Goal: Task Accomplishment & Management: Manage account settings

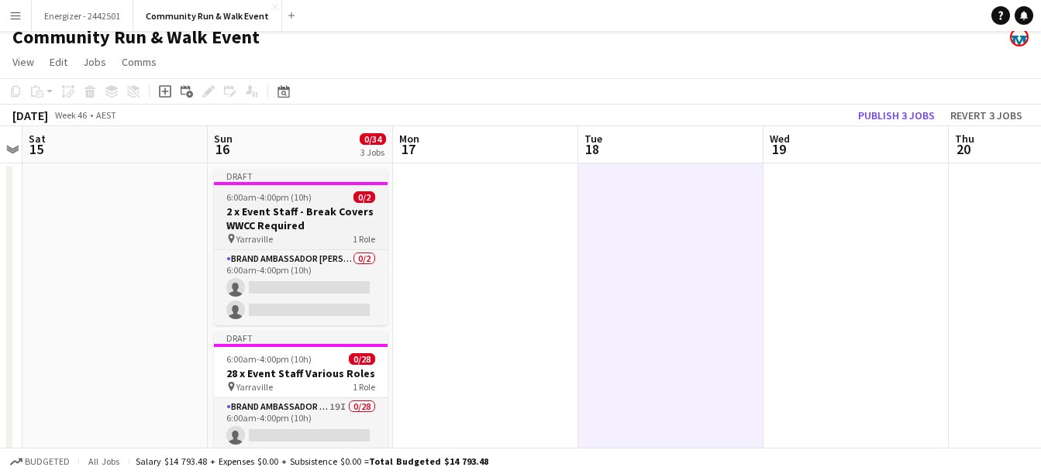
click at [292, 209] on h3 "2 x Event Staff - Break Covers WWCC Required" at bounding box center [301, 219] width 174 height 28
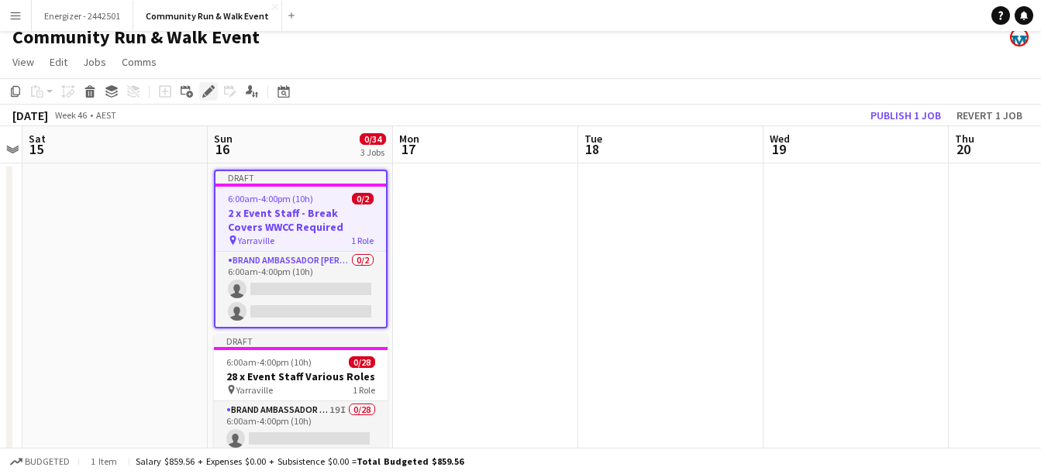
click at [205, 90] on icon "Edit" at bounding box center [208, 91] width 12 height 12
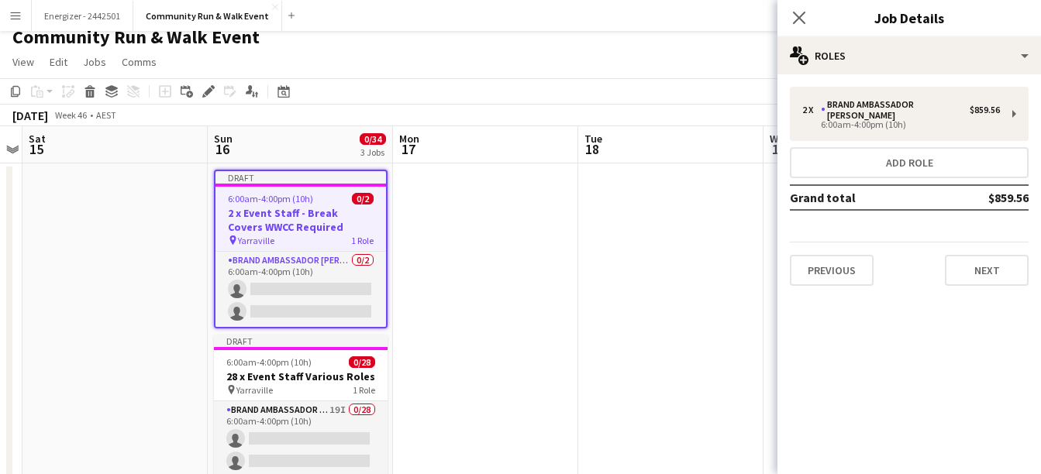
click at [1003, 276] on div "2 x Brand Ambassador [PERSON_NAME] $859.56 6:00am-4:00pm (10h) Add role Grand t…" at bounding box center [908, 186] width 263 height 224
click at [992, 255] on button "Next" at bounding box center [987, 270] width 84 height 31
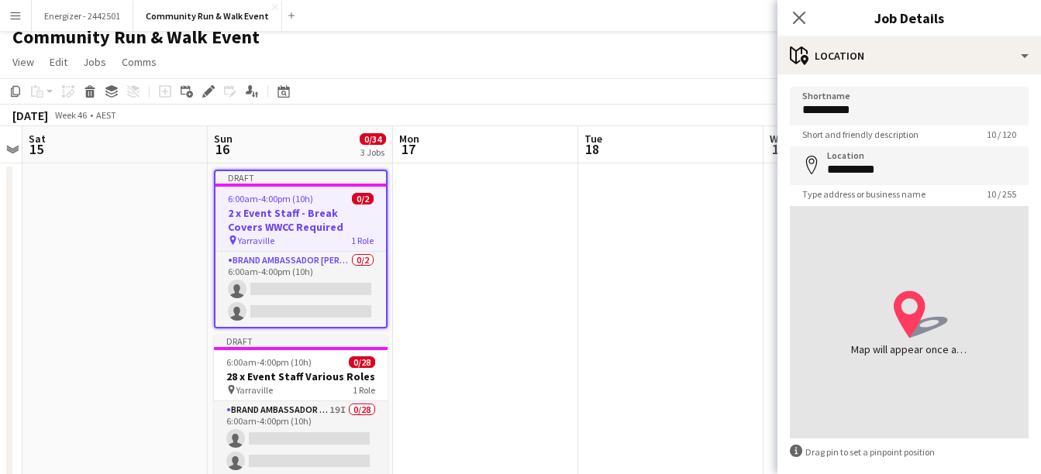
scroll to position [73, 0]
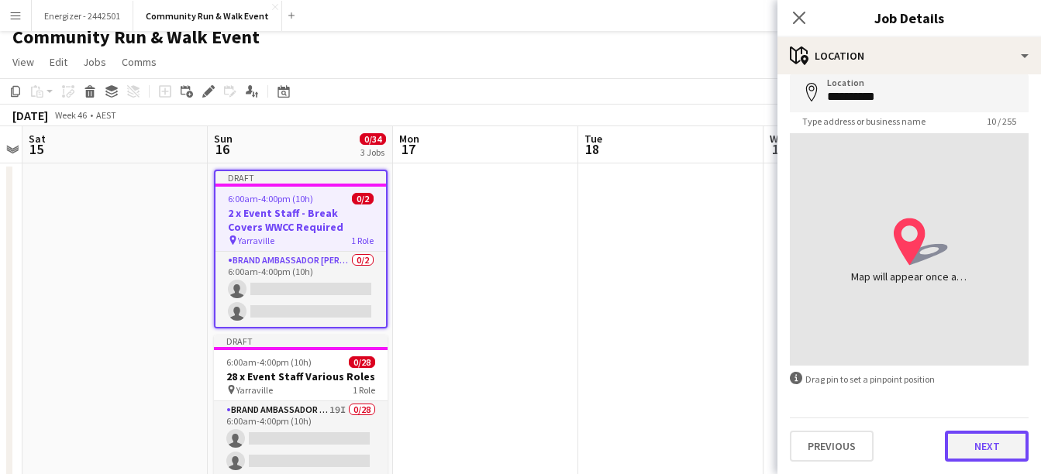
click at [982, 448] on button "Next" at bounding box center [987, 446] width 84 height 31
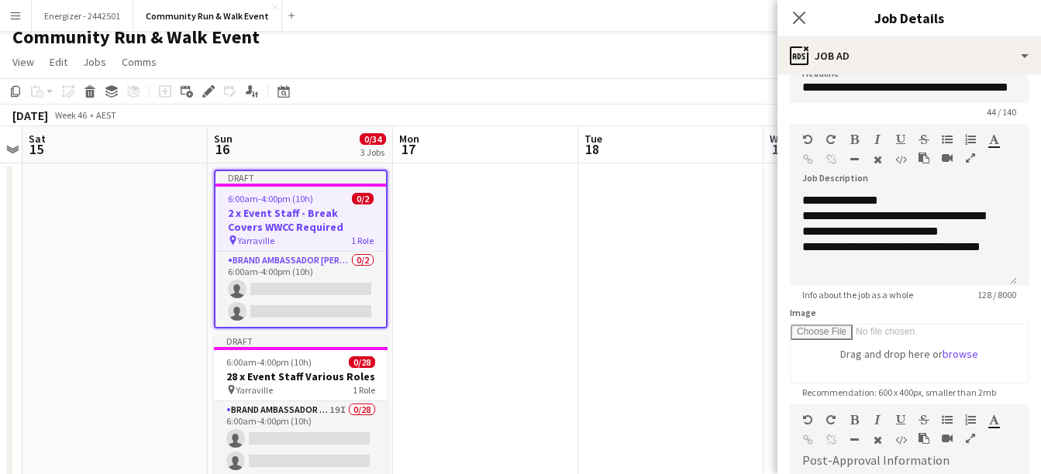
scroll to position [21, 0]
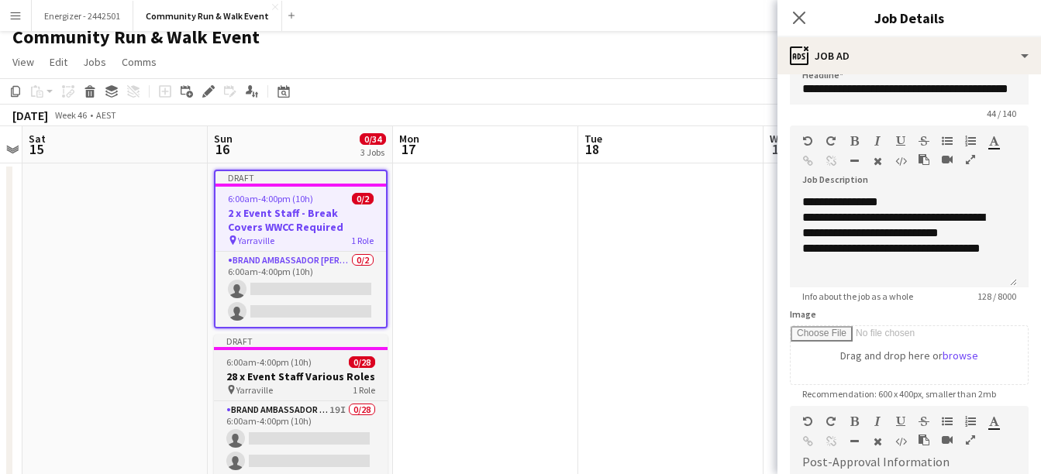
click at [313, 382] on h3 "28 x Event Staff Various Roles" at bounding box center [301, 377] width 174 height 14
type input "**********"
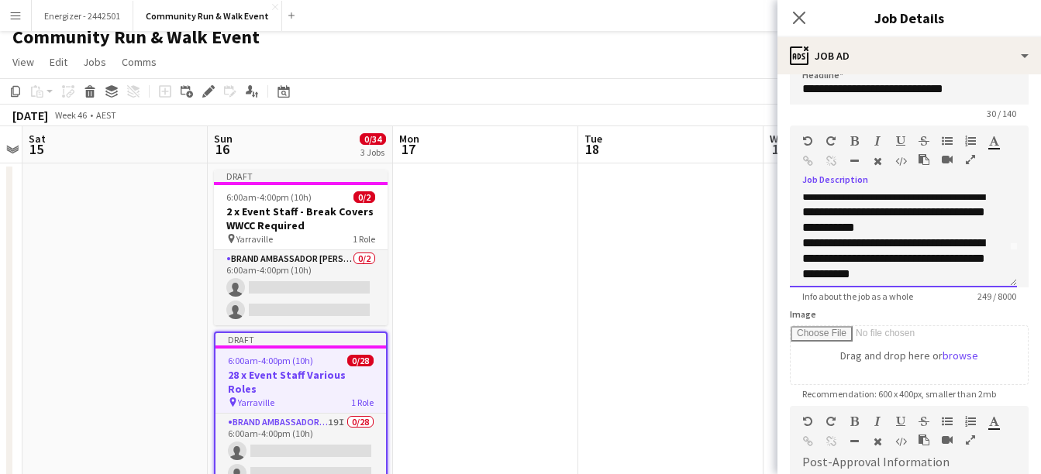
scroll to position [43, 0]
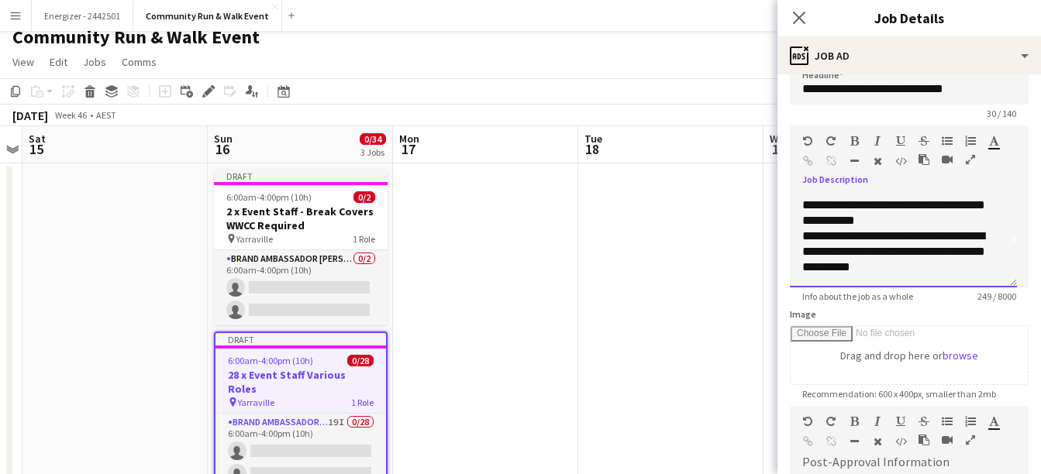
click at [896, 253] on div "**********" at bounding box center [897, 252] width 191 height 46
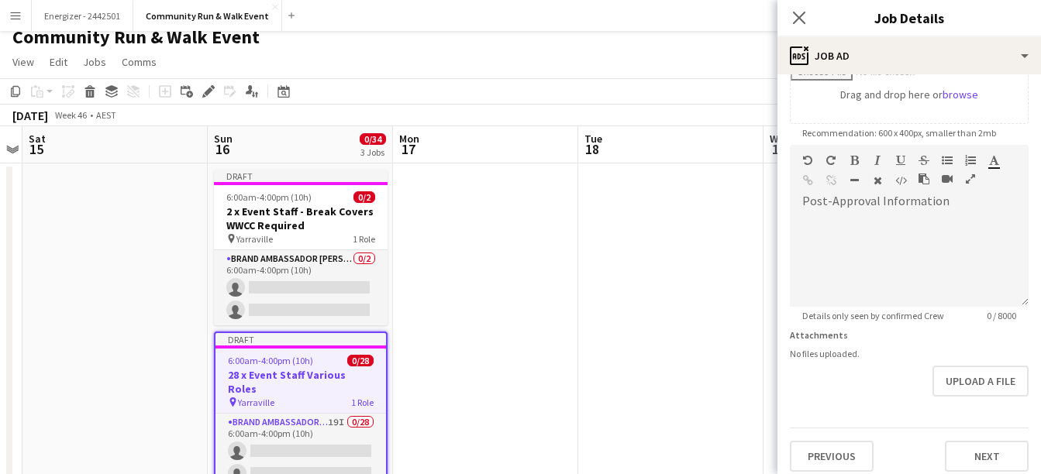
scroll to position [292, 0]
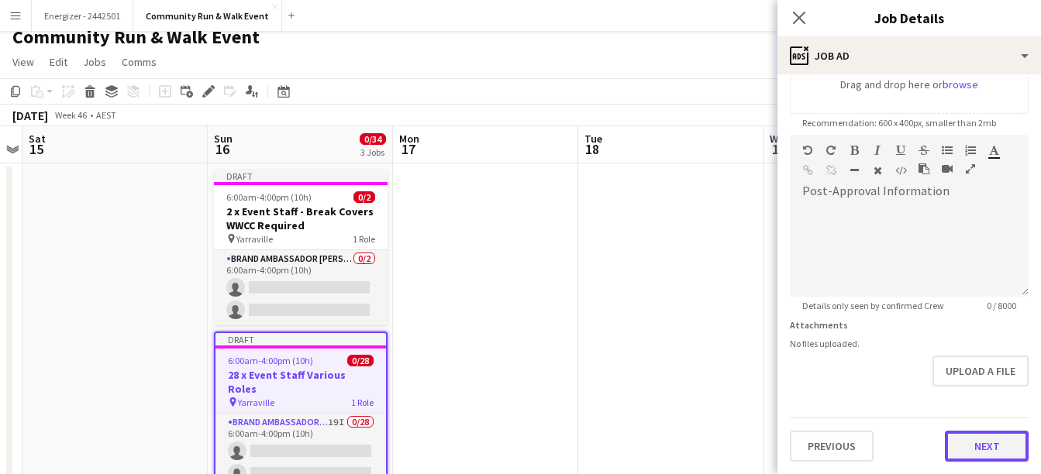
click at [962, 445] on button "Next" at bounding box center [987, 446] width 84 height 31
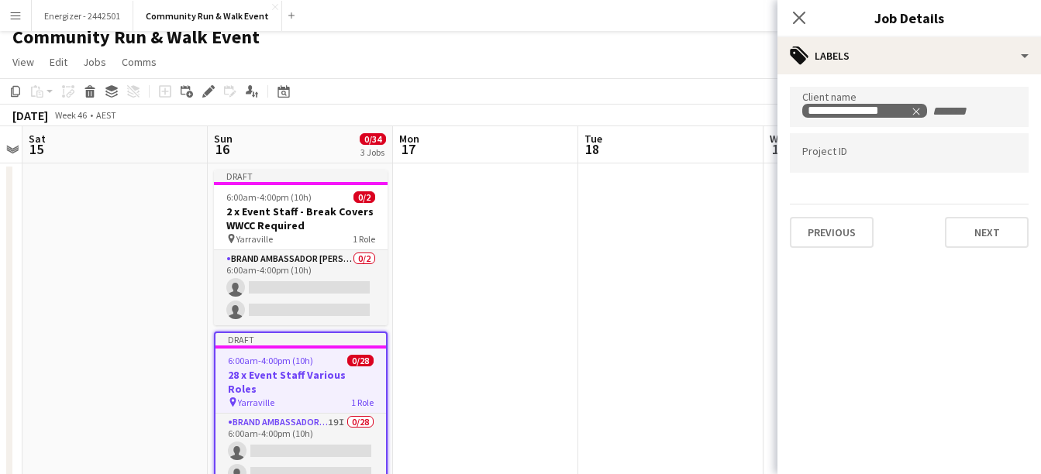
click at [481, 370] on app-date-cell at bounding box center [485, 482] width 185 height 638
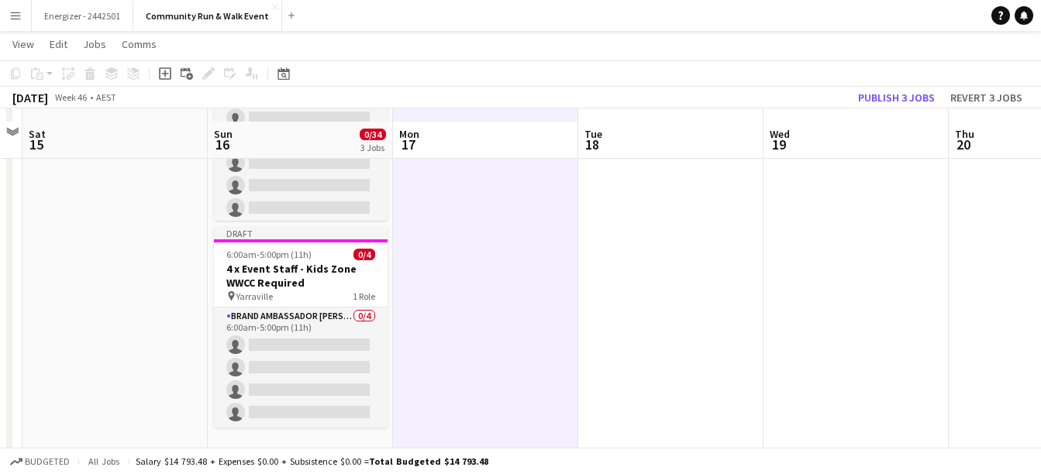
scroll to position [363, 0]
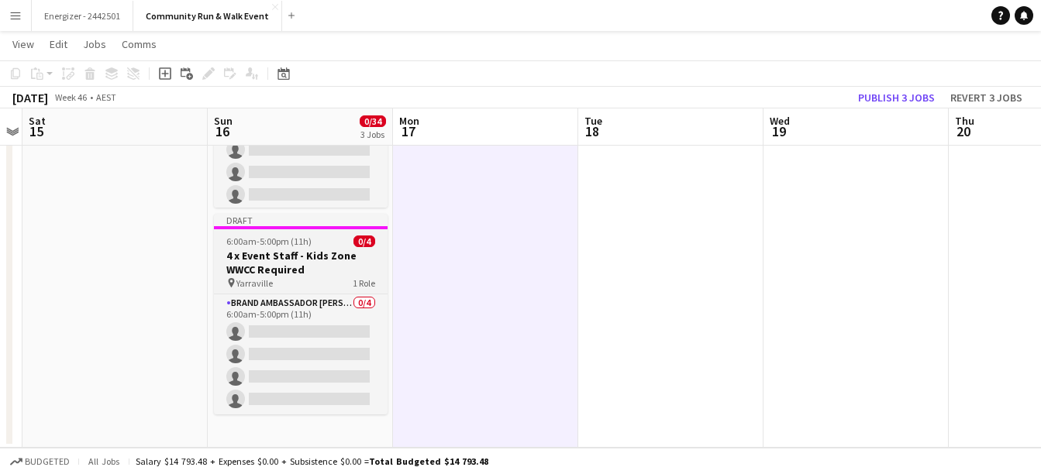
click at [284, 252] on h3 "4 x Event Staff - Kids Zone WWCC Required" at bounding box center [301, 263] width 174 height 28
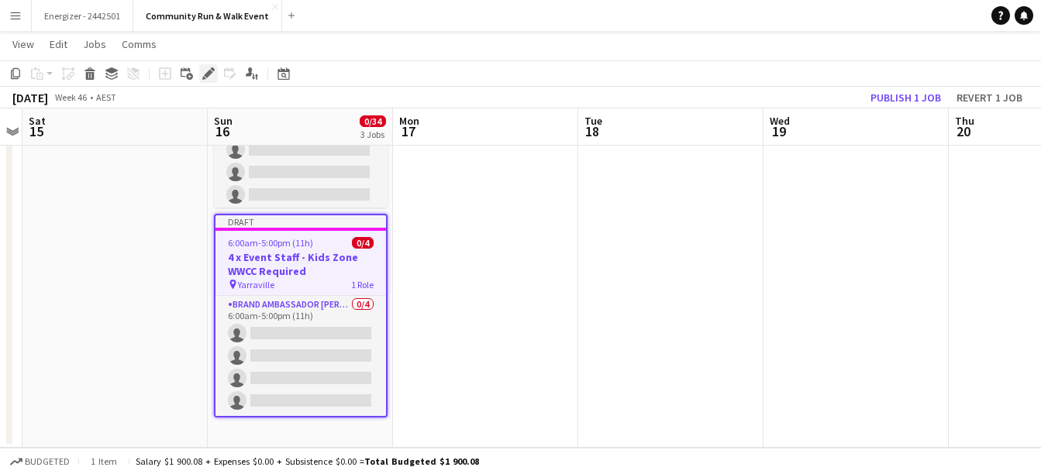
click at [201, 74] on div "Edit" at bounding box center [208, 73] width 19 height 19
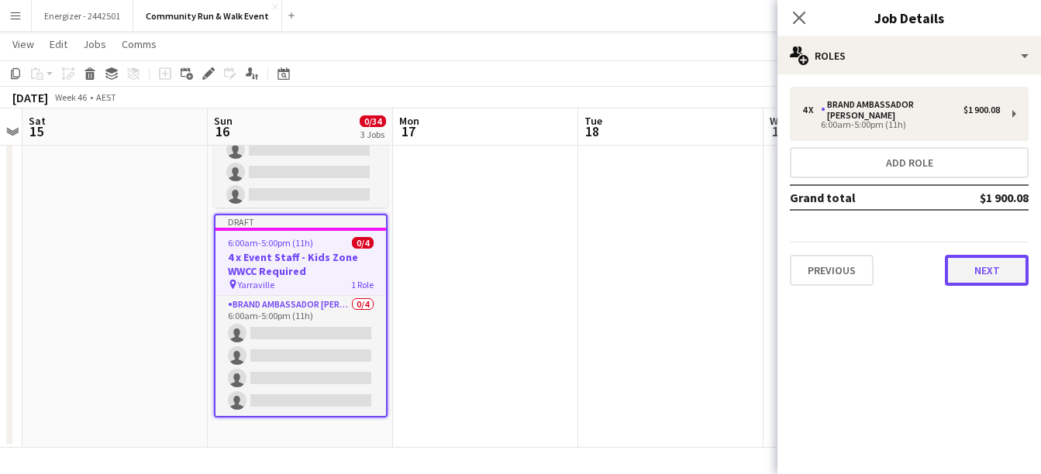
click at [998, 263] on button "Next" at bounding box center [987, 270] width 84 height 31
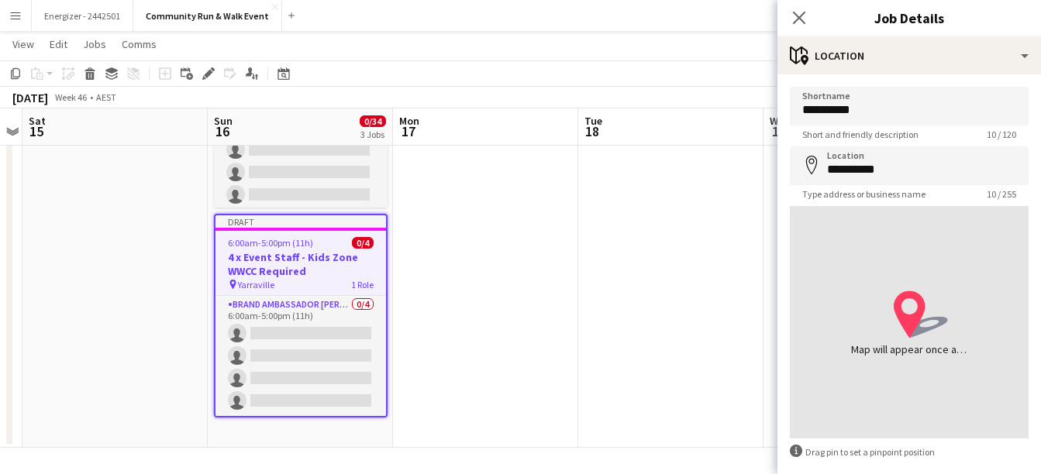
scroll to position [73, 0]
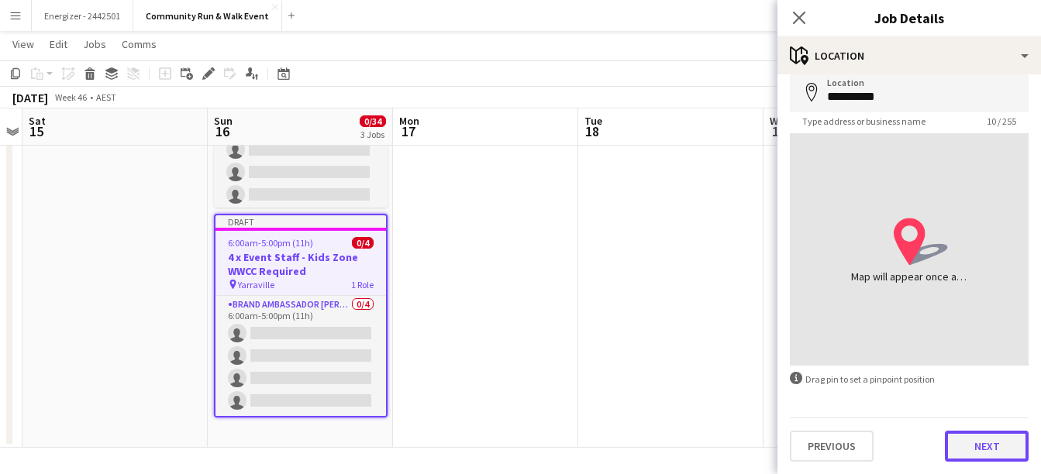
click at [976, 453] on button "Next" at bounding box center [987, 446] width 84 height 31
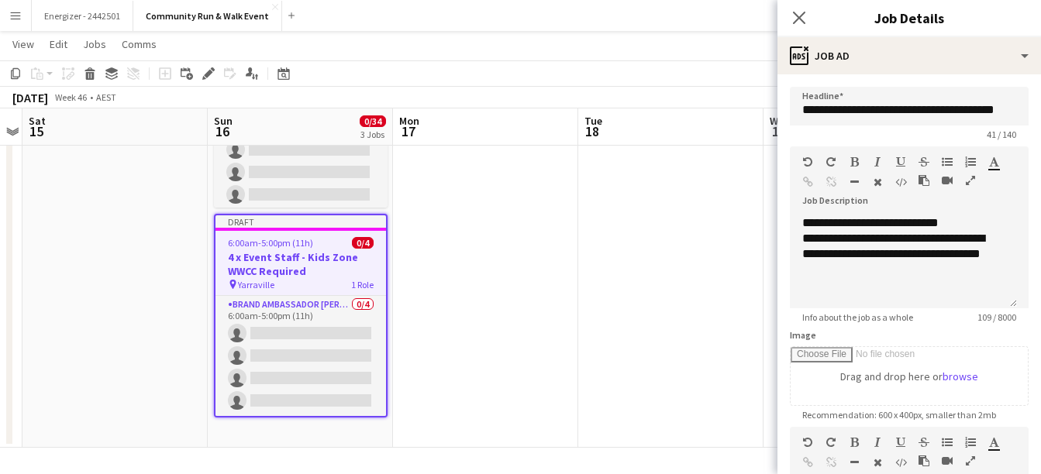
drag, startPoint x: 494, startPoint y: 323, endPoint x: 470, endPoint y: 325, distance: 24.1
click at [470, 325] on app-date-cell at bounding box center [485, 129] width 185 height 638
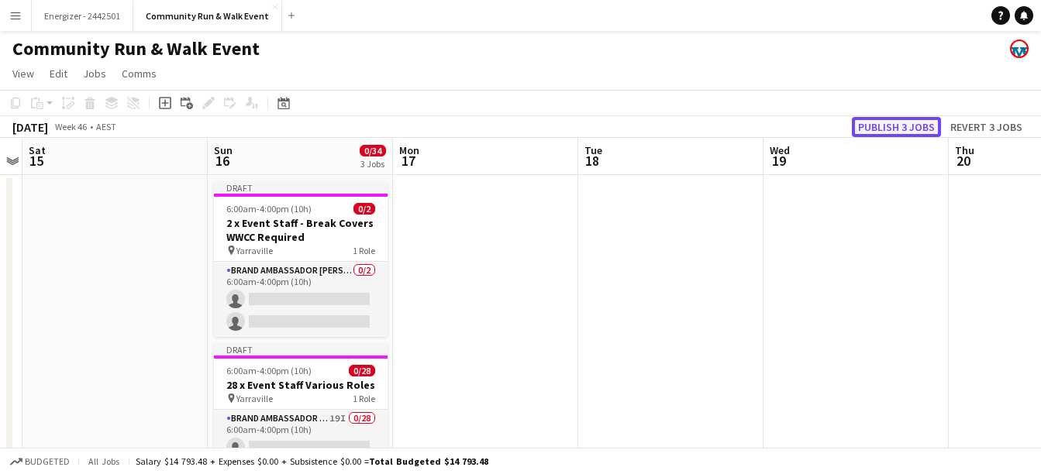
click at [905, 131] on button "Publish 3 jobs" at bounding box center [896, 127] width 89 height 20
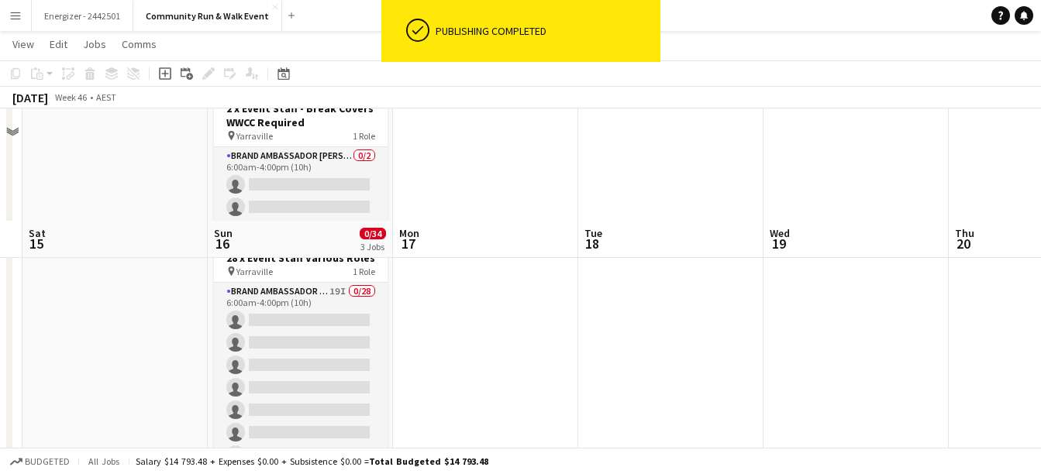
scroll to position [339, 0]
